Goal: Find specific page/section: Find specific page/section

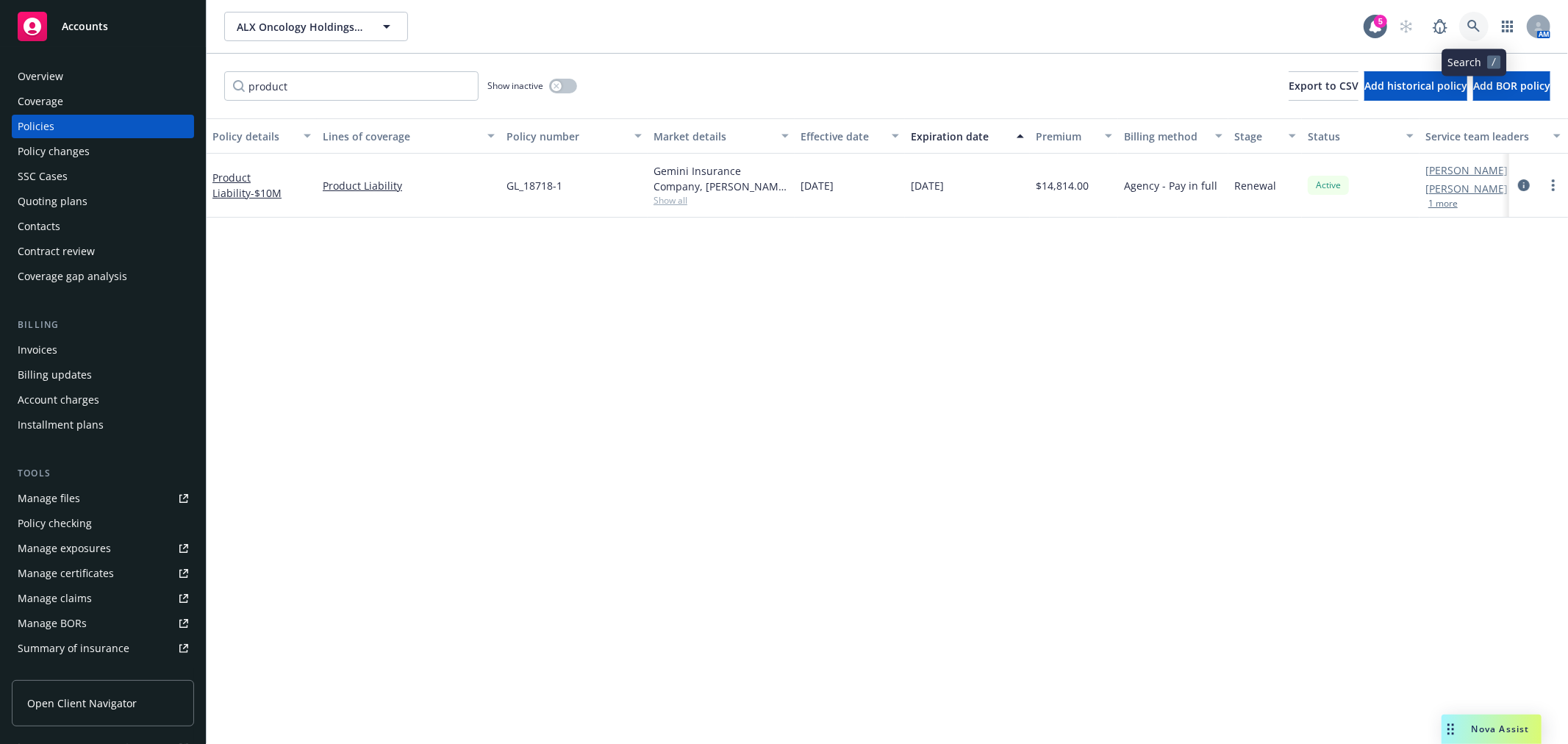
click at [1480, 26] on link at bounding box center [1473, 26] width 29 height 29
click at [1472, 23] on icon at bounding box center [1473, 26] width 13 height 13
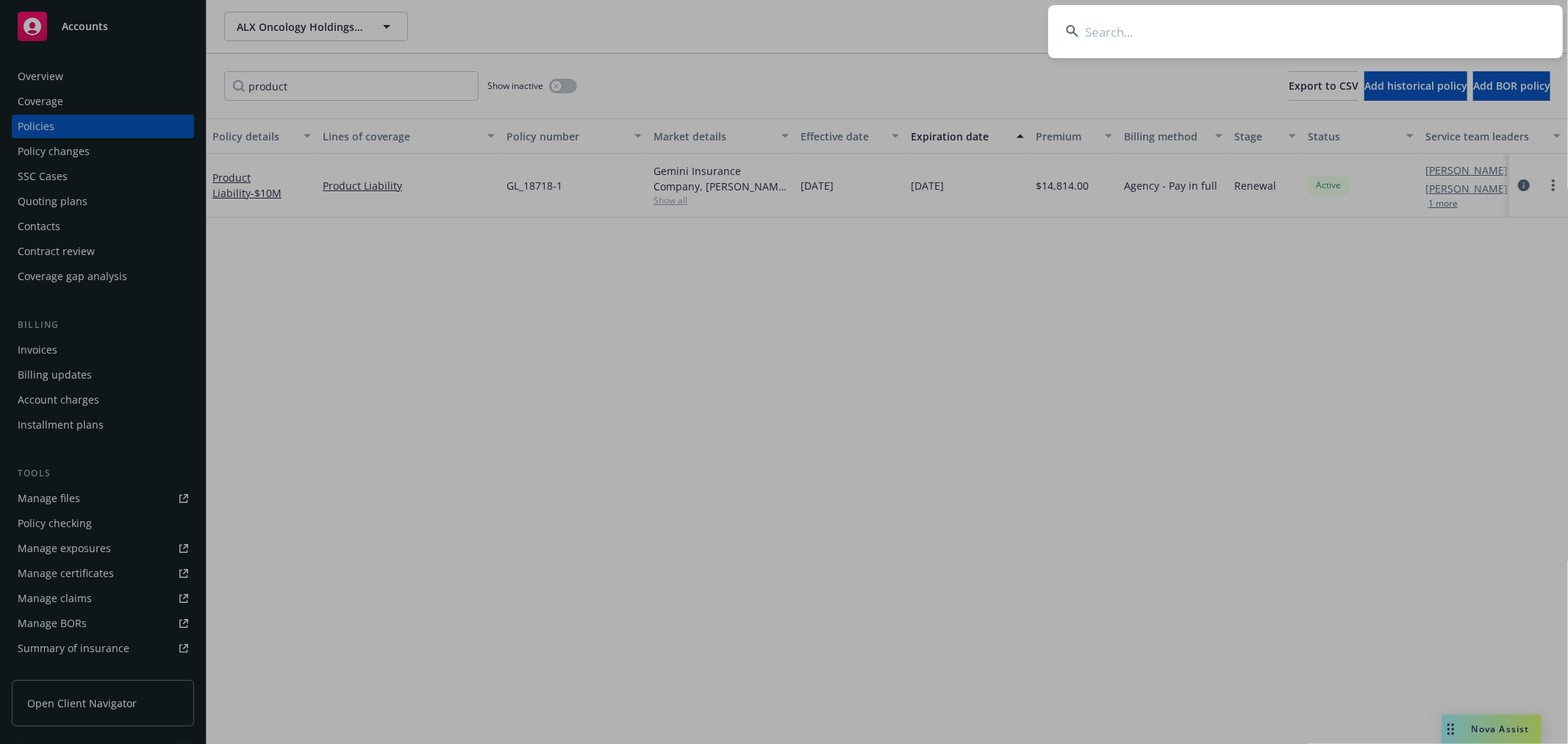
click at [1258, 32] on input at bounding box center [1305, 32] width 514 height 53
click at [1182, 31] on input at bounding box center [1305, 32] width 514 height 53
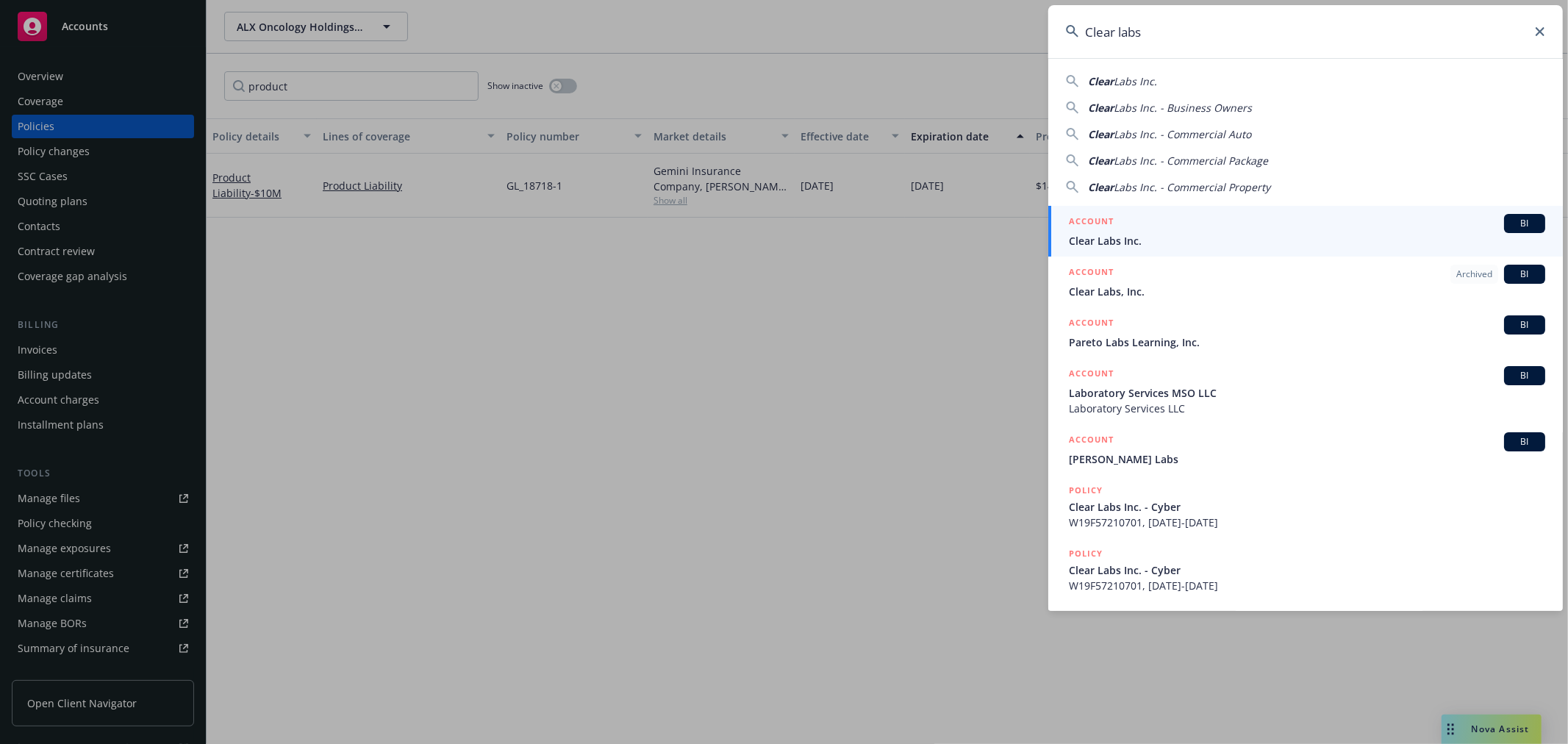
type input "Clear labs"
click at [1242, 225] on div "ACCOUNT BI" at bounding box center [1307, 223] width 476 height 19
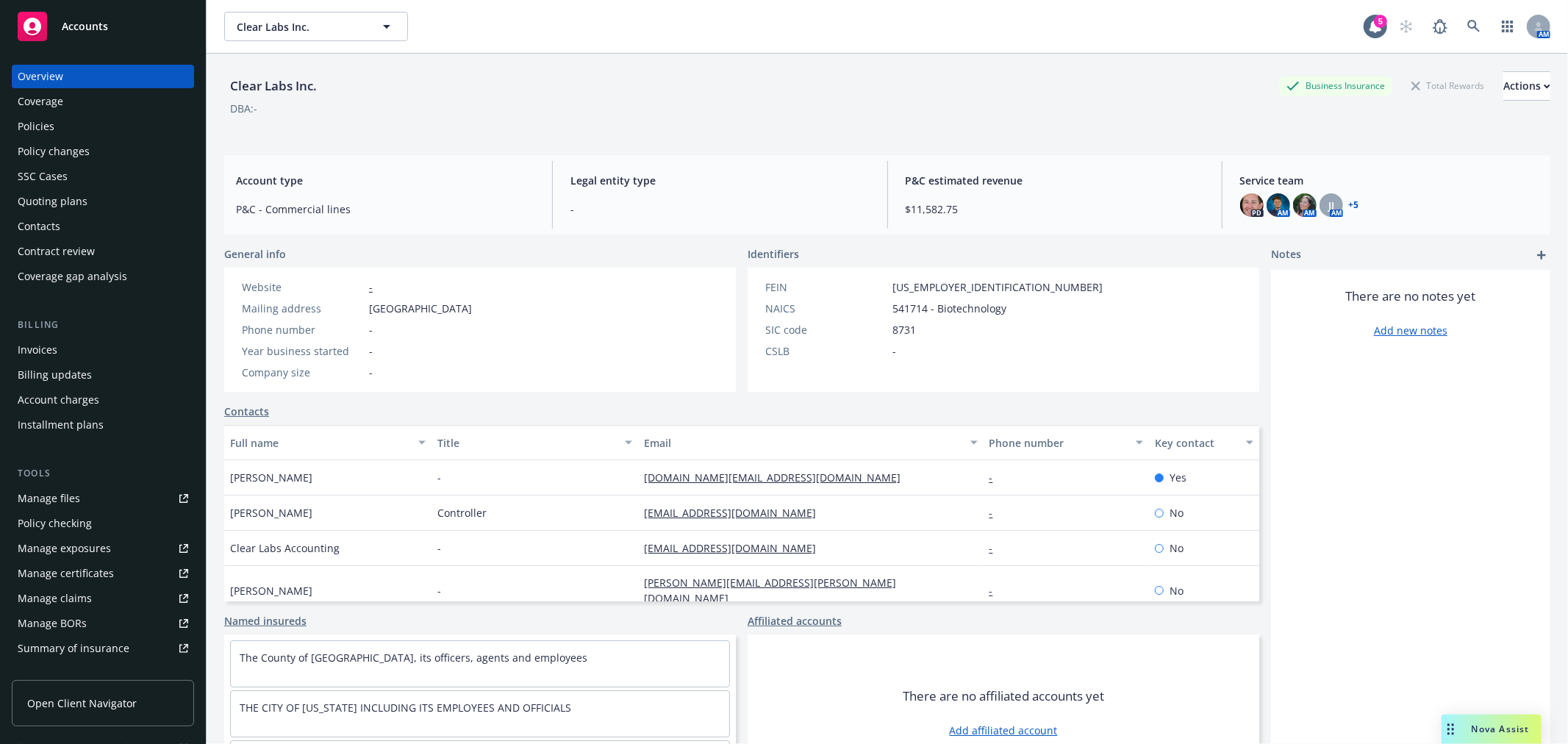
click at [78, 137] on div "Policies" at bounding box center [102, 126] width 170 height 24
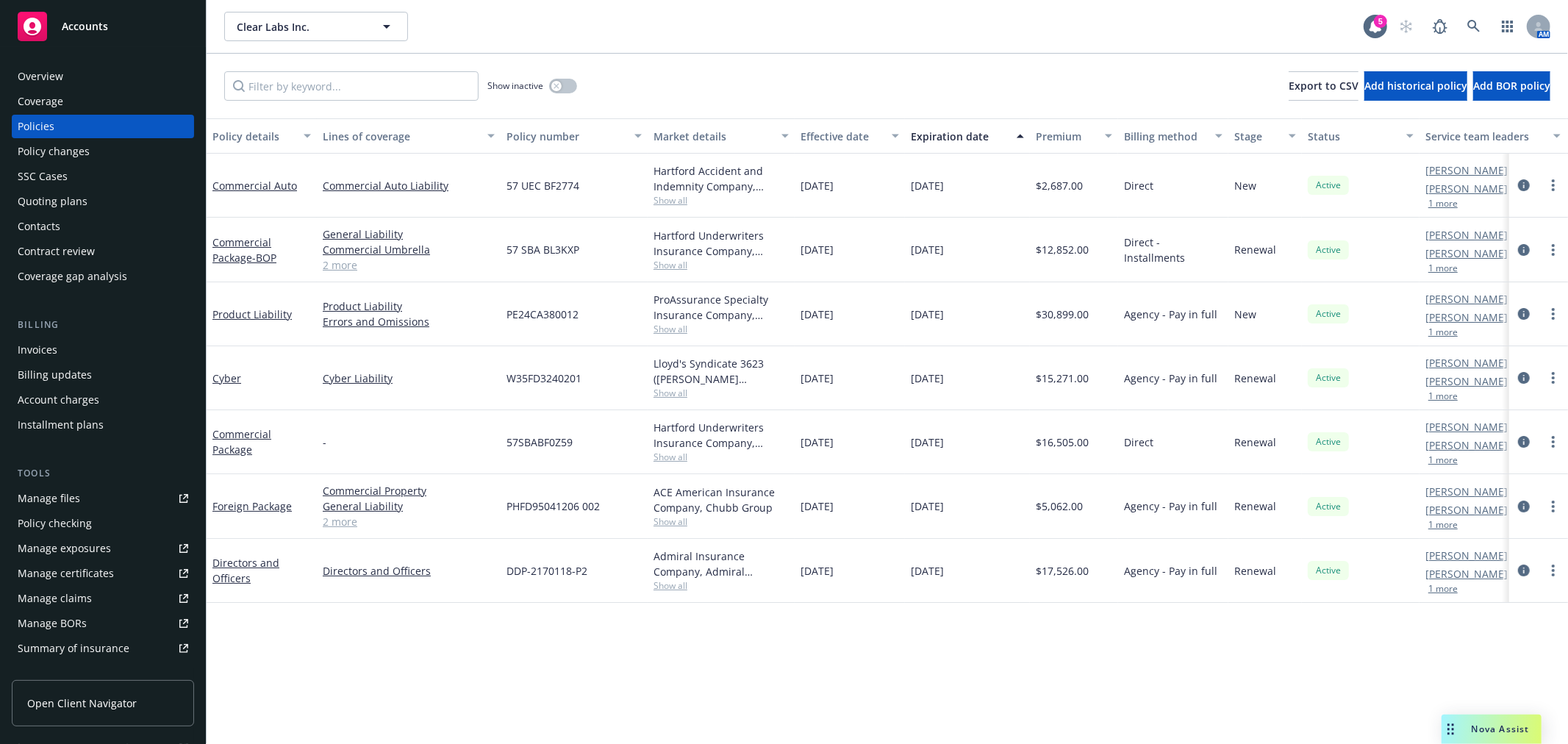
click at [34, 205] on div "Quoting plans" at bounding box center [52, 201] width 70 height 24
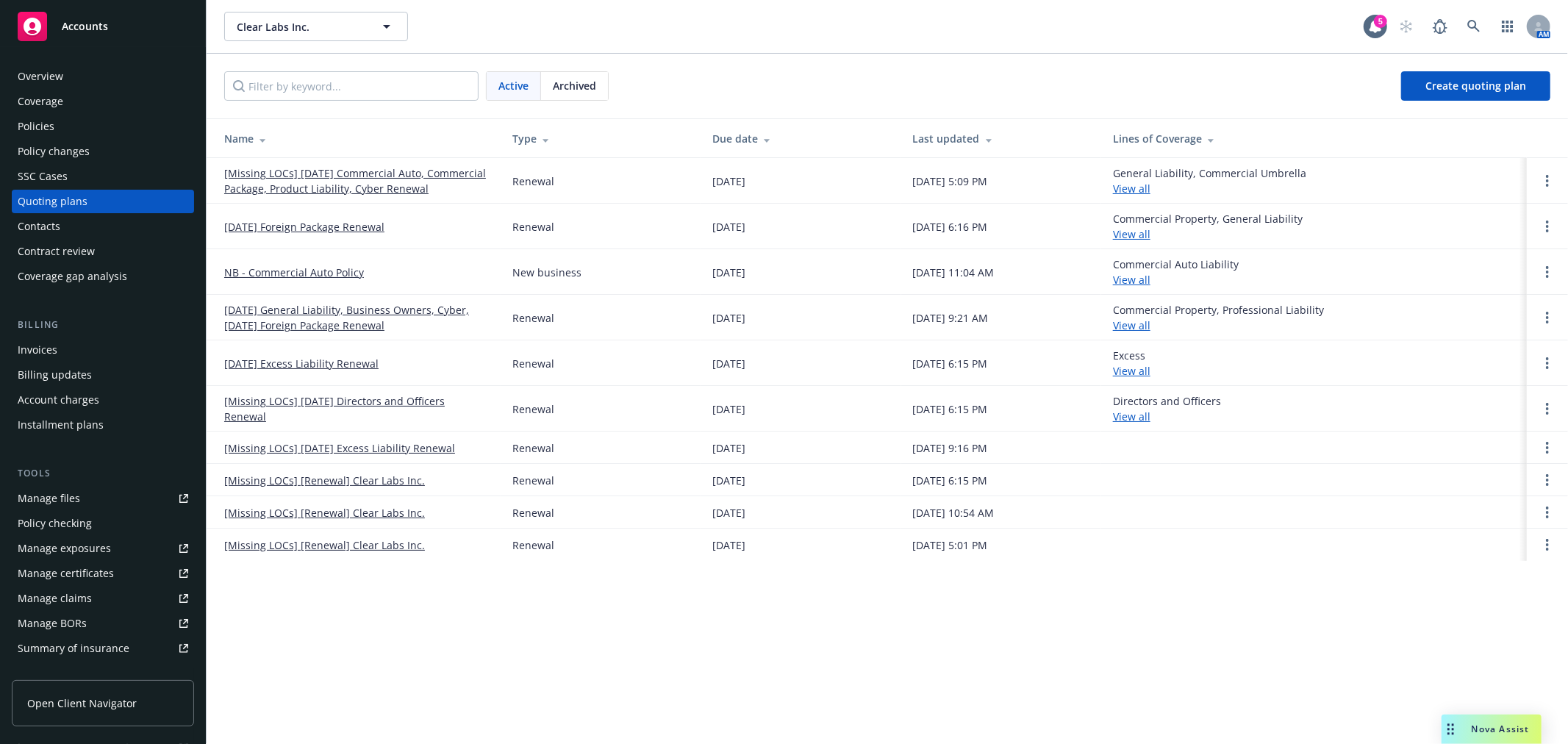
click at [398, 184] on link "[Missing LOCs] [DATE] Commercial Auto, Commercial Package, Product Liability, C…" at bounding box center [356, 180] width 265 height 31
